Goal: Task Accomplishment & Management: Use online tool/utility

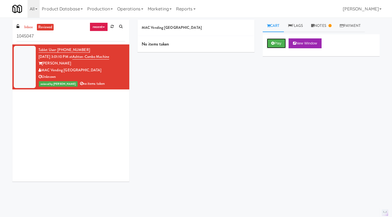
click at [281, 42] on button "Play" at bounding box center [276, 43] width 19 height 10
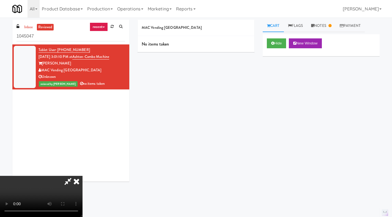
click at [82, 176] on icon at bounding box center [76, 181] width 12 height 11
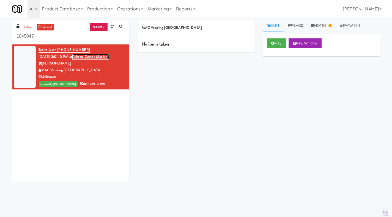
click at [107, 57] on link "Ashton-Combo Machine" at bounding box center [90, 56] width 37 height 5
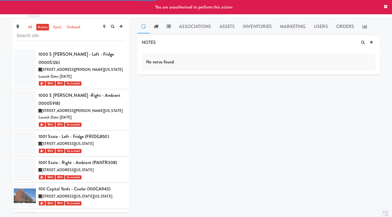
scroll to position [5400, 0]
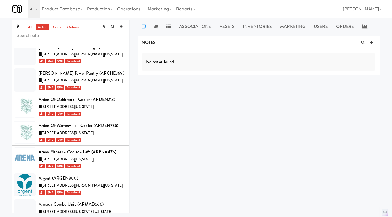
click at [225, 28] on link "Assets" at bounding box center [227, 27] width 24 height 14
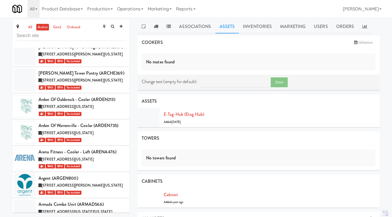
scroll to position [38, 0]
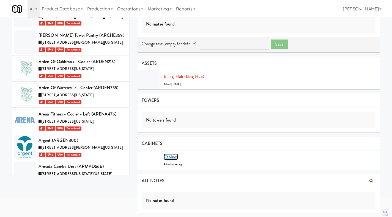
click at [174, 159] on link "Cabinet" at bounding box center [171, 157] width 14 height 6
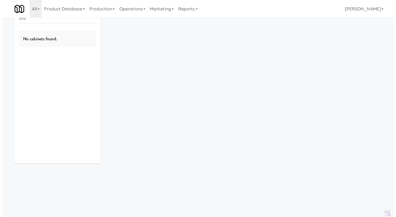
scroll to position [18, 0]
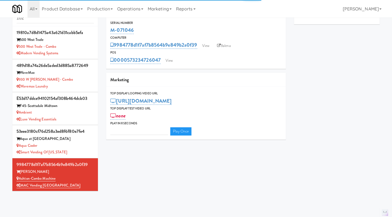
type input "3"
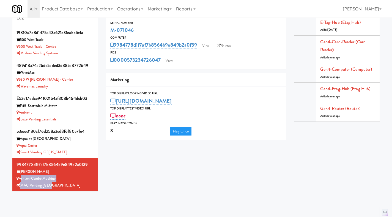
drag, startPoint x: 57, startPoint y: 186, endPoint x: 20, endPoint y: 181, distance: 36.8
click at [20, 181] on div "9984778d1f7af7b8564b9e849b2a0f39 [PERSON_NAME]-Combo Machine MAC Vending [GEOGR…" at bounding box center [54, 175] width 77 height 28
copy div "Ashton-Combo Machine MAC Vending [GEOGRAPHIC_DATA]"
click at [174, 62] on link "View" at bounding box center [169, 61] width 13 height 8
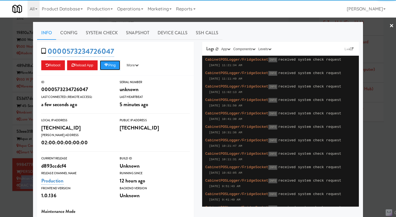
click at [107, 68] on button "Ping" at bounding box center [110, 65] width 20 height 10
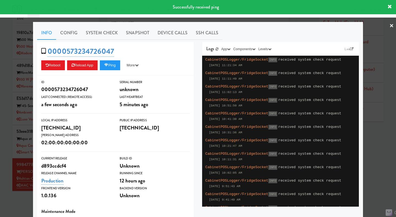
click at [99, 34] on link "System Check" at bounding box center [102, 33] width 40 height 14
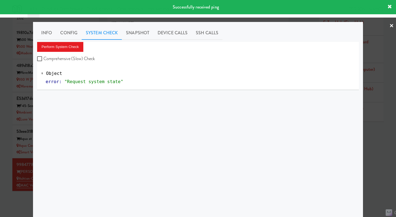
click at [82, 58] on label "Comprehensive (Slow) Check" at bounding box center [66, 59] width 58 height 8
click at [43, 58] on input "Comprehensive (Slow) Check" at bounding box center [40, 59] width 6 height 4
checkbox input "true"
click at [73, 48] on button "Perform System Check" at bounding box center [60, 47] width 46 height 10
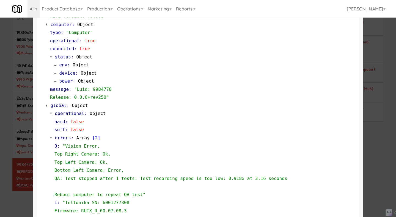
scroll to position [607, 0]
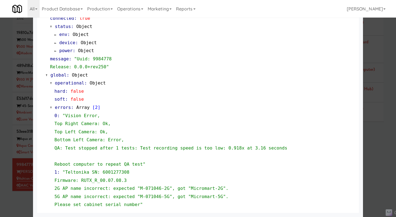
click at [370, 158] on div at bounding box center [198, 108] width 396 height 217
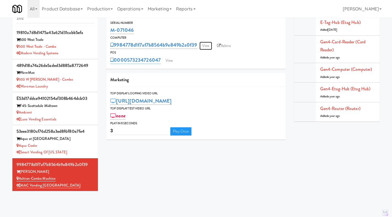
click at [208, 45] on link "View" at bounding box center [205, 46] width 13 height 8
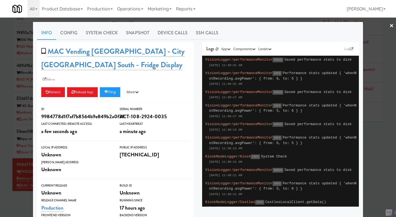
click at [378, 128] on div at bounding box center [198, 108] width 396 height 217
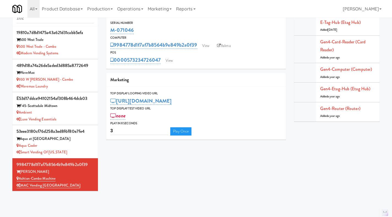
click at [223, 46] on link "Balena" at bounding box center [223, 46] width 19 height 8
click at [174, 60] on link "View" at bounding box center [169, 61] width 13 height 8
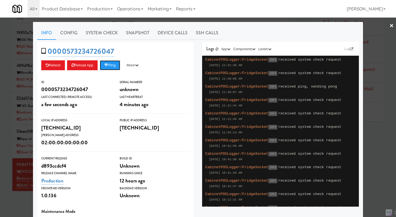
click at [110, 63] on button "Ping" at bounding box center [110, 65] width 20 height 10
click at [93, 31] on link "System Check" at bounding box center [102, 33] width 40 height 14
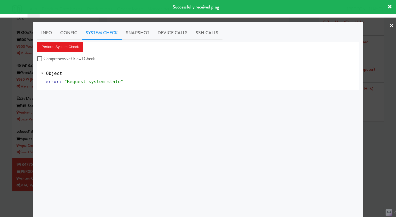
click at [81, 55] on label "Comprehensive (Slow) Check" at bounding box center [66, 59] width 58 height 8
click at [43, 57] on input "Comprehensive (Slow) Check" at bounding box center [40, 59] width 6 height 4
checkbox input "true"
click at [71, 48] on button "Perform System Check" at bounding box center [60, 47] width 46 height 10
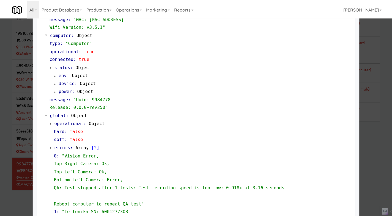
scroll to position [607, 0]
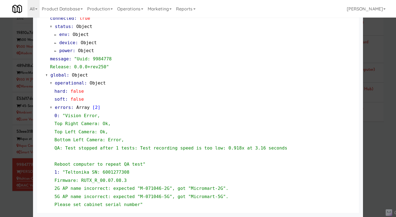
click at [7, 107] on div at bounding box center [198, 108] width 396 height 217
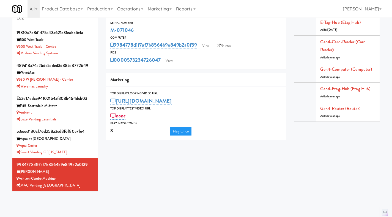
drag, startPoint x: 143, startPoint y: 32, endPoint x: 109, endPoint y: 31, distance: 33.8
click at [109, 31] on div "Serial Number M-071046" at bounding box center [195, 27] width 179 height 15
copy link "M-071046"
click at [141, 35] on div "Computer" at bounding box center [195, 37] width 171 height 5
drag, startPoint x: 137, startPoint y: 31, endPoint x: 105, endPoint y: 33, distance: 31.6
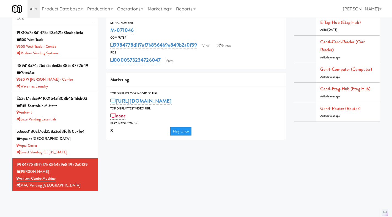
click at [105, 33] on div "9984778d1f7af7b8564b9e849b2a0f39 Serial Number M-071046 Computer 9984778d1f7af7…" at bounding box center [196, 73] width 188 height 142
copy link "M-071046"
click at [143, 31] on div "M-071046" at bounding box center [195, 30] width 171 height 9
drag, startPoint x: 140, startPoint y: 30, endPoint x: 111, endPoint y: 30, distance: 29.7
click at [111, 30] on div "M-071046" at bounding box center [195, 30] width 171 height 9
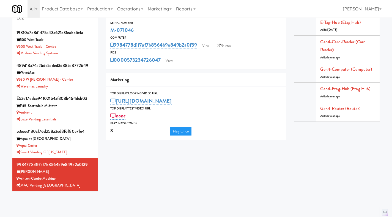
copy link "M-071046"
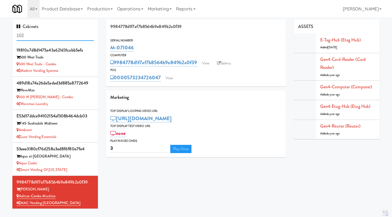
click at [29, 36] on input "102" at bounding box center [54, 36] width 77 height 10
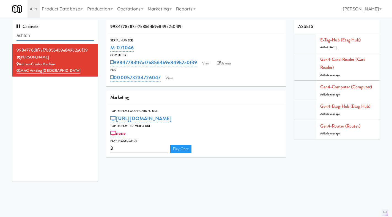
type input "ashton"
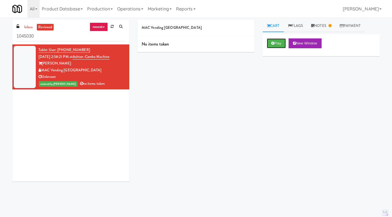
click at [274, 45] on button "Play" at bounding box center [276, 43] width 19 height 10
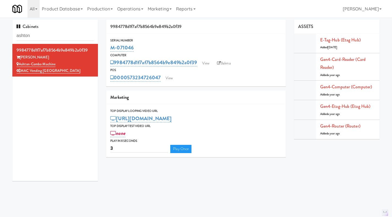
click at [145, 5] on link "Operations" at bounding box center [130, 9] width 31 height 18
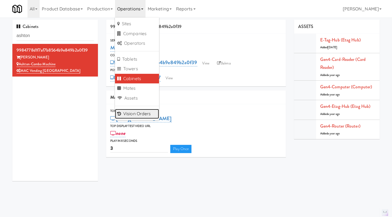
click at [145, 115] on link "Vision Orders" at bounding box center [137, 114] width 44 height 10
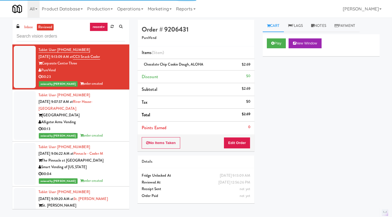
click at [30, 29] on link "inbox" at bounding box center [28, 27] width 11 height 7
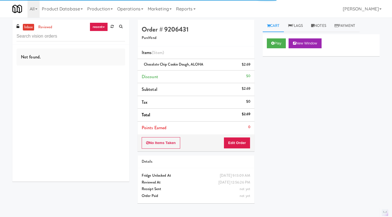
click at [45, 27] on link "reviewed" at bounding box center [45, 27] width 17 height 7
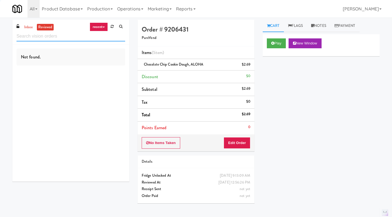
click at [40, 37] on input "text" at bounding box center [70, 36] width 109 height 10
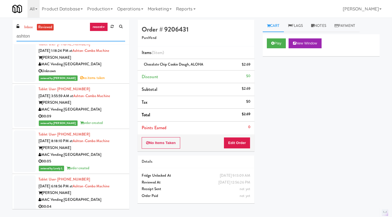
scroll to position [1181, 0]
type input "ashton"
click at [102, 110] on div "MAC Vending [GEOGRAPHIC_DATA]" at bounding box center [81, 110] width 87 height 7
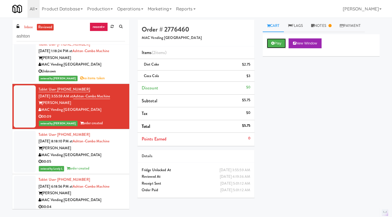
click at [279, 45] on button "Play" at bounding box center [276, 43] width 19 height 10
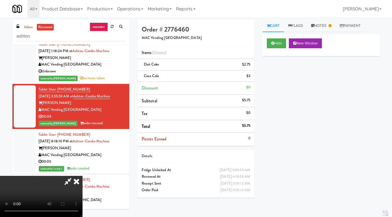
click at [327, 23] on link "Notes" at bounding box center [321, 26] width 29 height 12
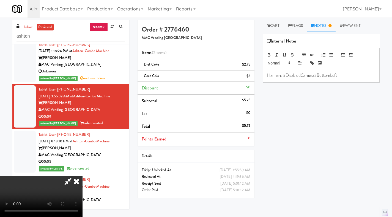
click at [82, 176] on icon at bounding box center [76, 181] width 12 height 11
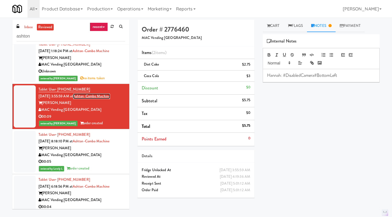
click at [97, 98] on link "Ashton-Combo Machine" at bounding box center [91, 96] width 37 height 5
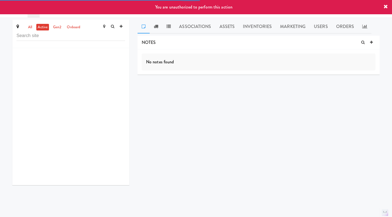
click at [220, 30] on link "Assets" at bounding box center [227, 27] width 24 height 14
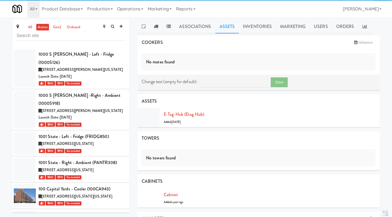
scroll to position [5400, 0]
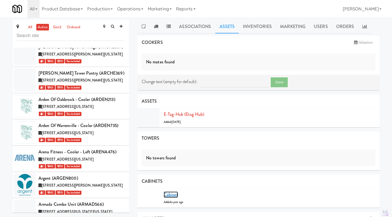
click at [172, 196] on link "Cabinet" at bounding box center [171, 195] width 14 height 6
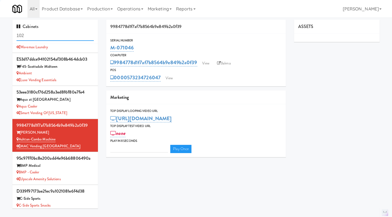
type input "3"
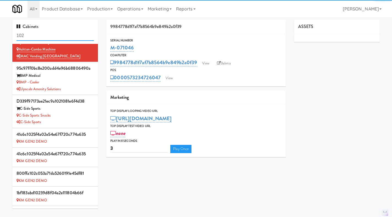
scroll to position [147, 0]
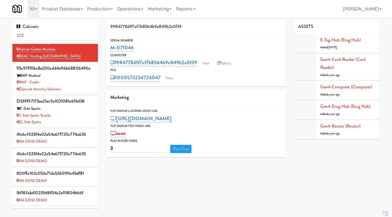
drag, startPoint x: 150, startPoint y: 51, endPoint x: 110, endPoint y: 49, distance: 40.2
click at [110, 49] on div "Serial Number M-071046" at bounding box center [195, 45] width 179 height 15
copy link "M-071046"
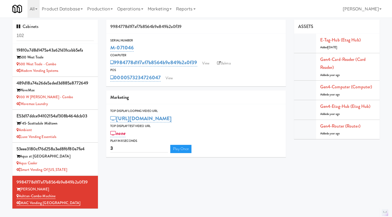
click at [62, 36] on input "102" at bounding box center [54, 36] width 77 height 10
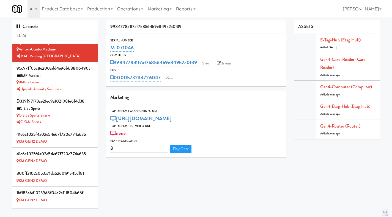
click at [62, 36] on input "102a" at bounding box center [54, 36] width 77 height 10
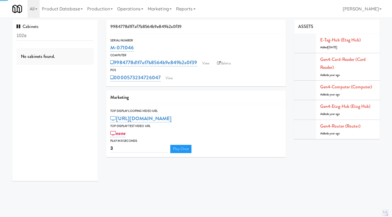
click at [62, 36] on input "102a" at bounding box center [54, 36] width 77 height 10
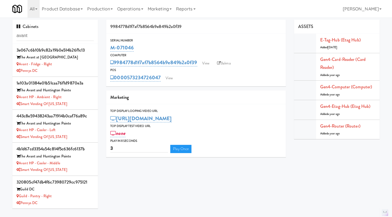
type input "avant"
click at [79, 68] on div "Pennys DC" at bounding box center [54, 71] width 77 height 7
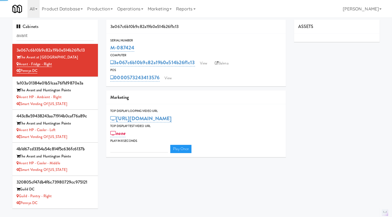
type input "3"
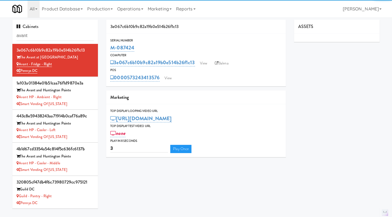
click at [176, 76] on div "0000573243413576 View" at bounding box center [195, 77] width 171 height 9
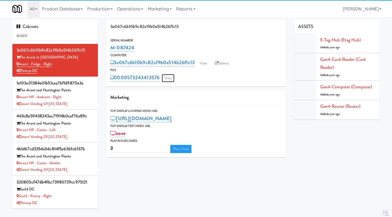
click at [170, 77] on link "View" at bounding box center [168, 78] width 13 height 8
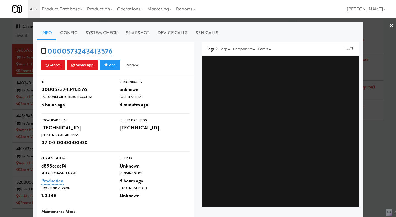
click at [234, 21] on div at bounding box center [198, 108] width 396 height 217
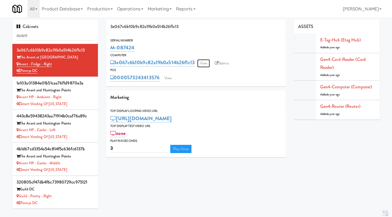
click at [205, 62] on link "View" at bounding box center [203, 63] width 13 height 8
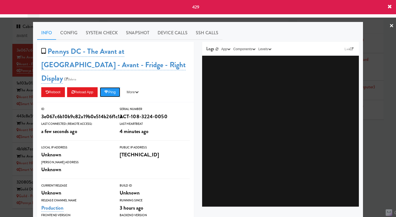
click at [114, 87] on button "Ping" at bounding box center [110, 92] width 20 height 10
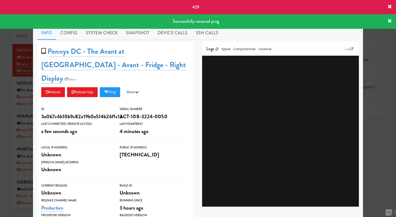
click at [375, 141] on div at bounding box center [198, 108] width 396 height 217
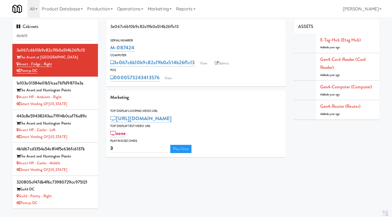
click at [223, 175] on div "Cabinets avant 3e067c6b10b9c82a19b0e514b26f1c13 The Avant at Reston Town Center…" at bounding box center [195, 116] width 375 height 193
